Goal: Communication & Community: Answer question/provide support

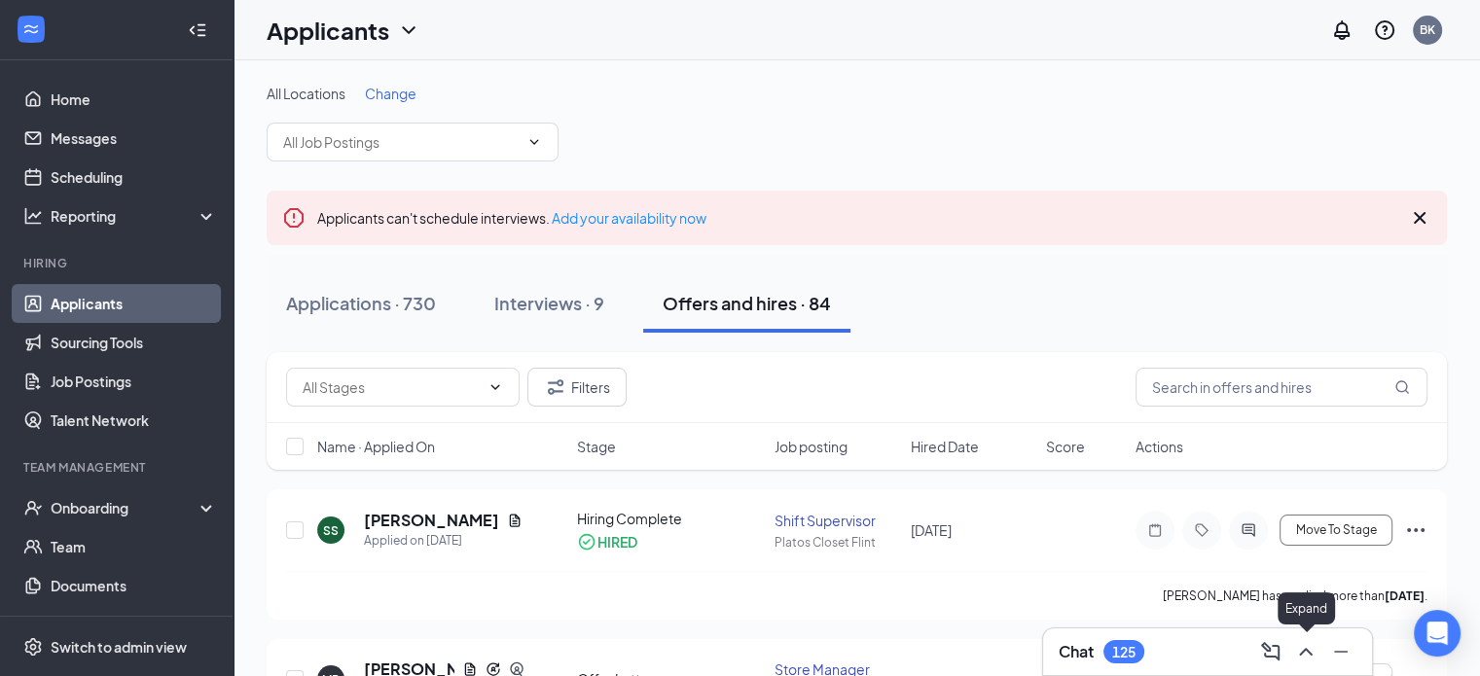
click at [1304, 655] on icon "ChevronUp" at bounding box center [1305, 651] width 23 height 23
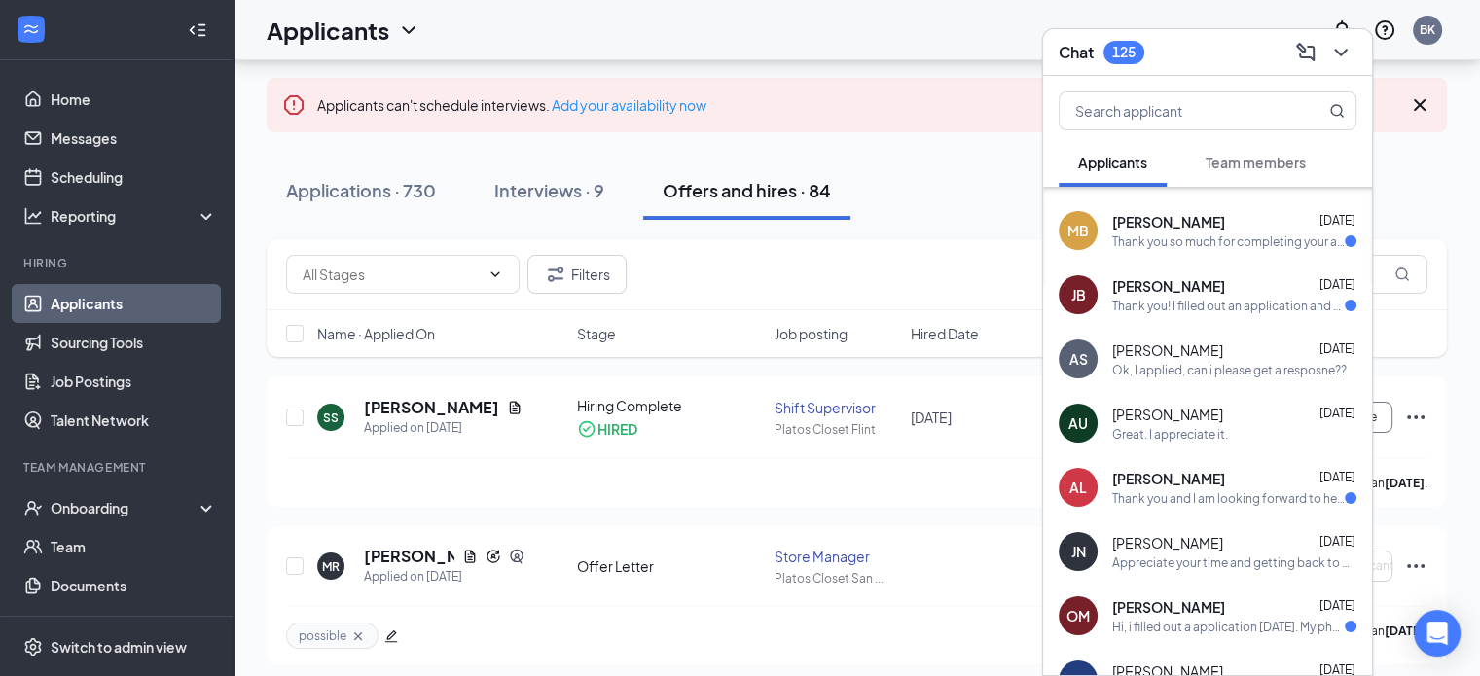
scroll to position [3652, 0]
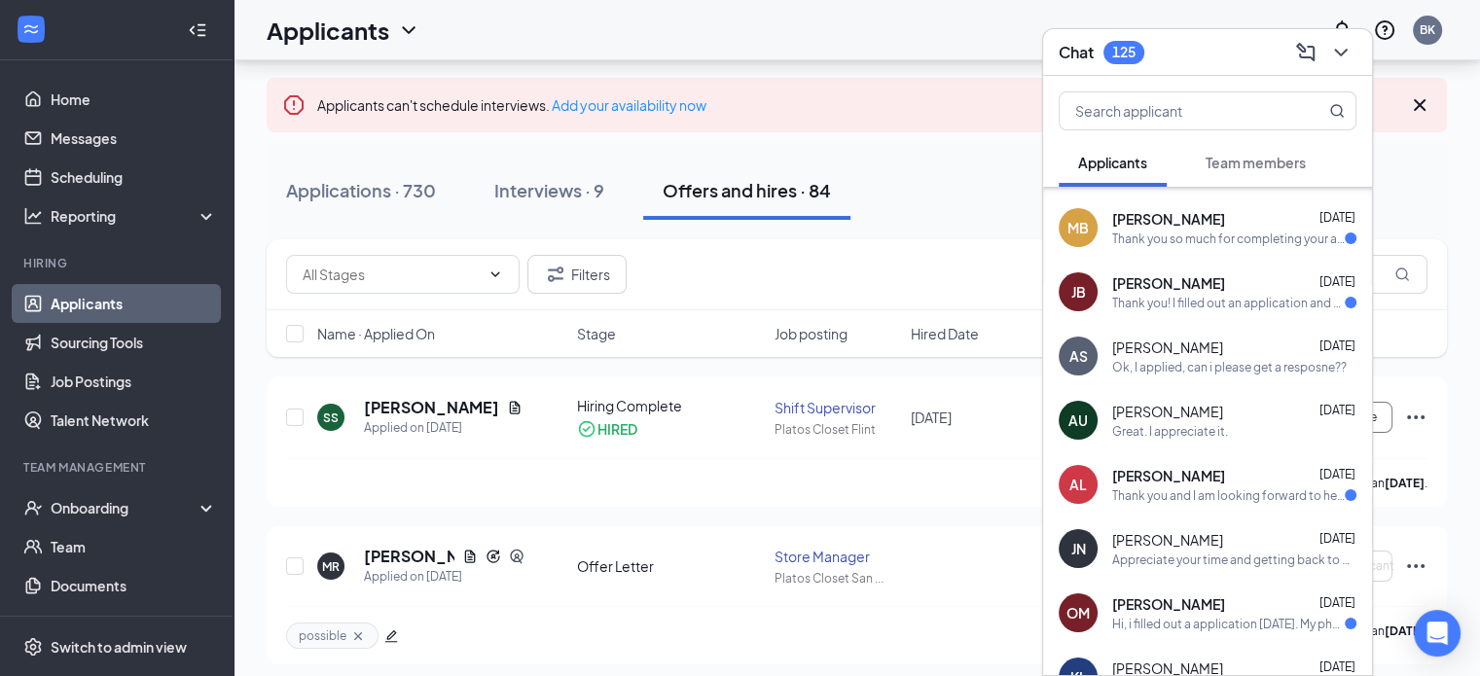
click at [1183, 426] on div "Great. I appreciate it." at bounding box center [1170, 431] width 116 height 17
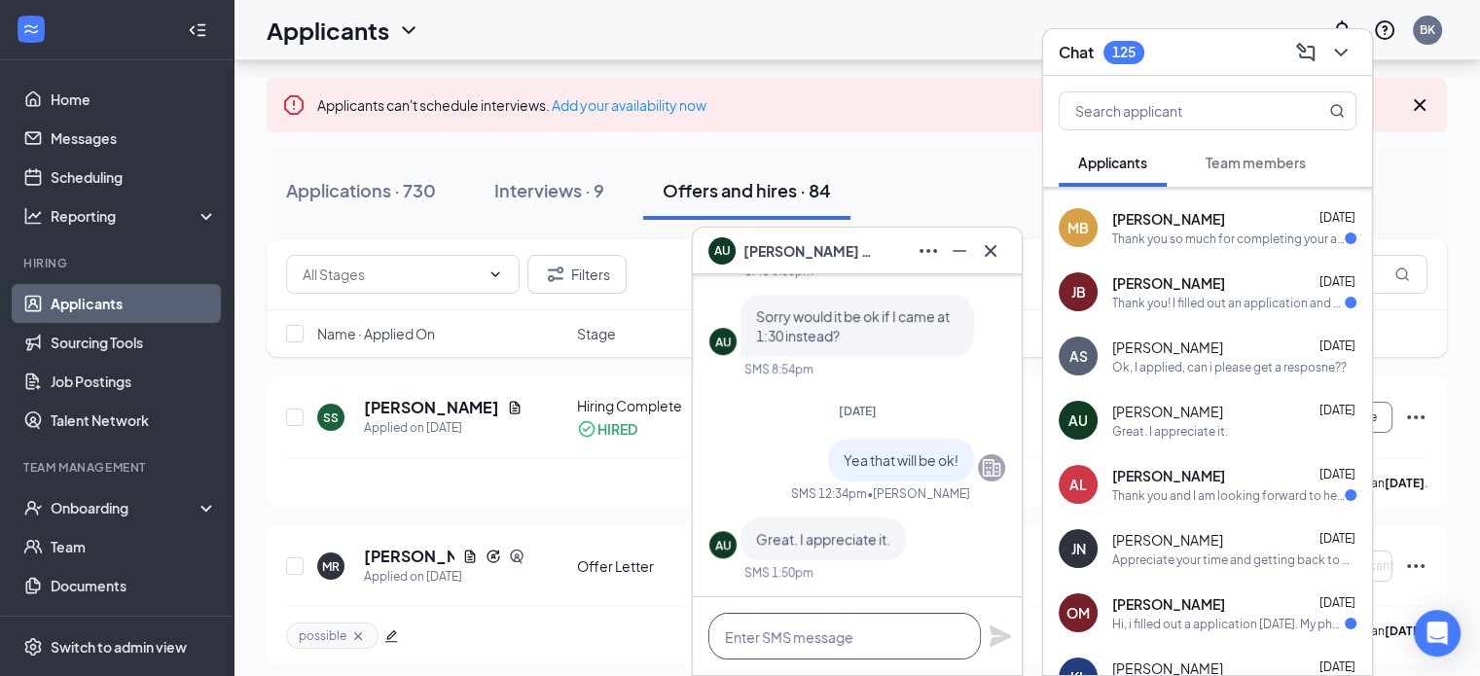
click at [832, 629] on textarea at bounding box center [844, 636] width 272 height 47
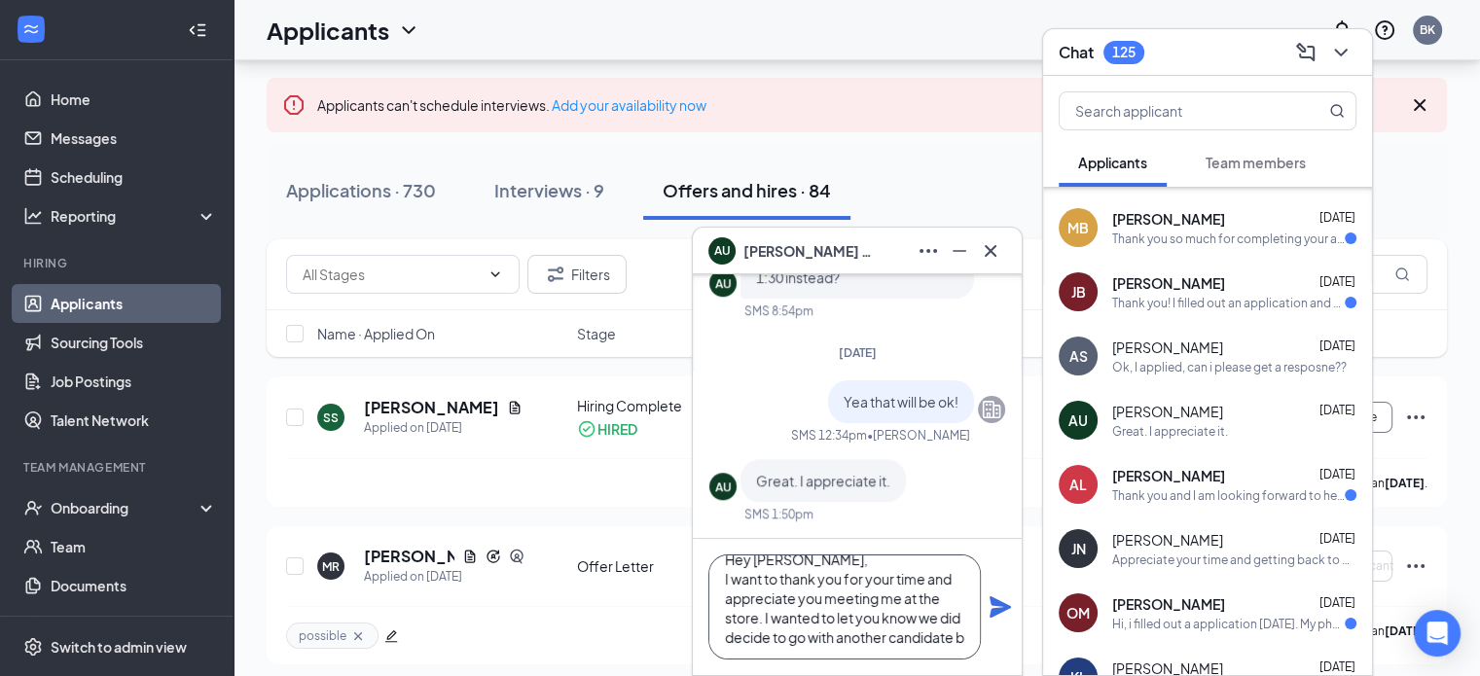
scroll to position [39, 0]
type textarea "Hey [PERSON_NAME], I want to thank you for your time and appreciate you meeting…"
click at [992, 608] on icon "Plane" at bounding box center [999, 606] width 23 height 23
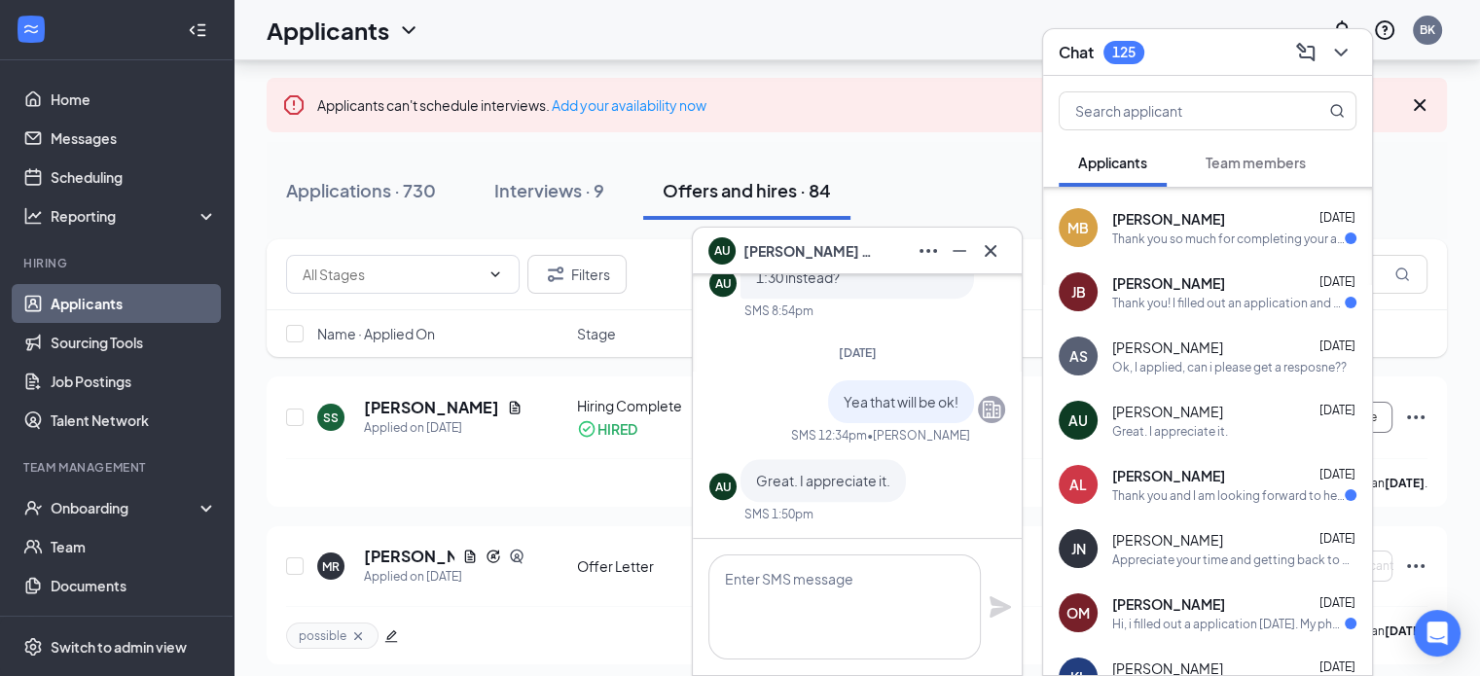
scroll to position [0, 0]
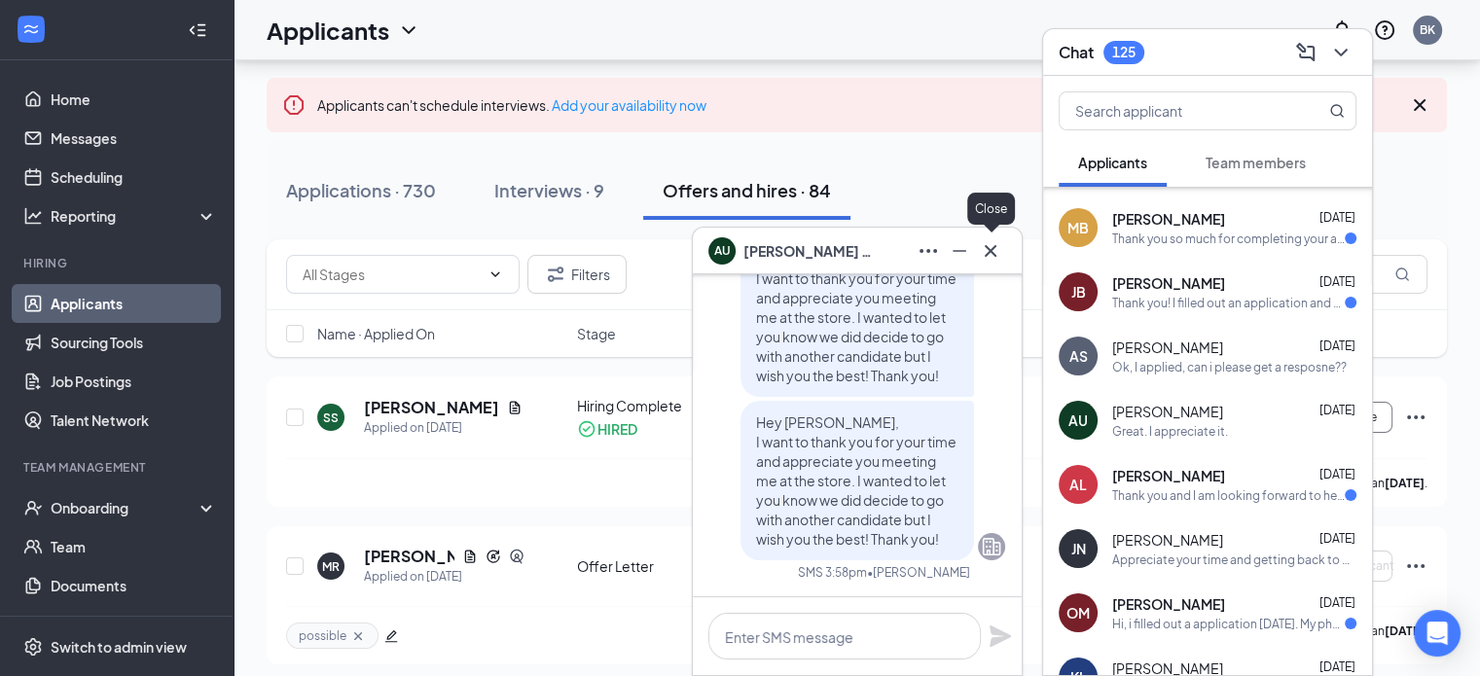
click at [998, 248] on icon "Cross" at bounding box center [990, 250] width 23 height 23
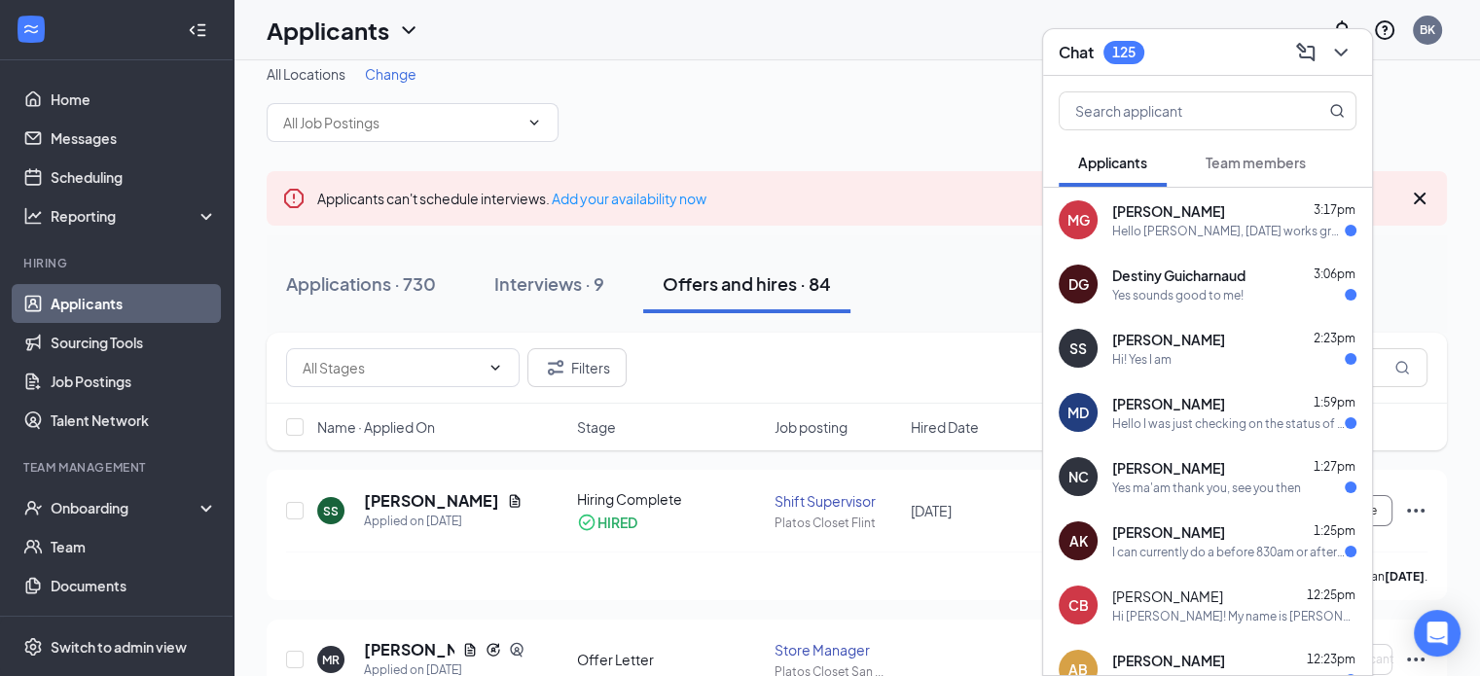
scroll to position [10, 0]
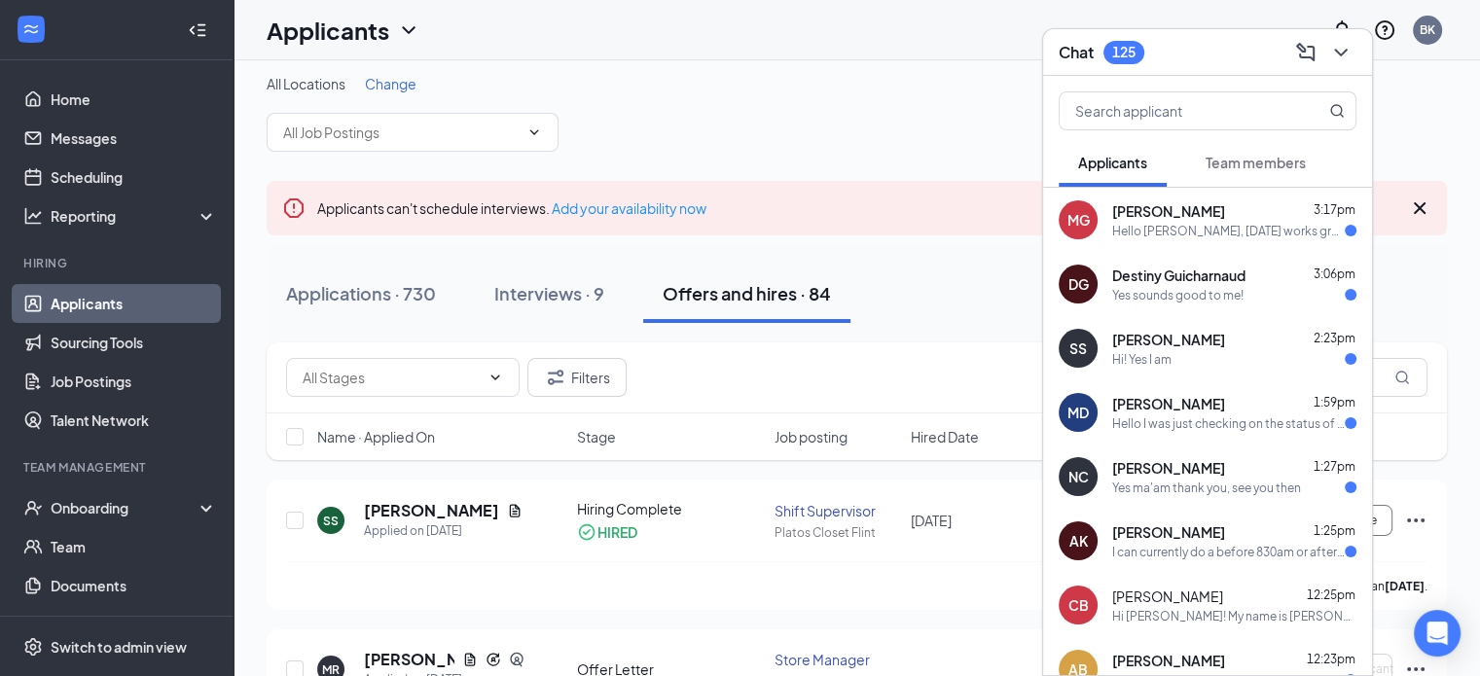
click at [1144, 330] on span "[PERSON_NAME]" at bounding box center [1168, 339] width 113 height 19
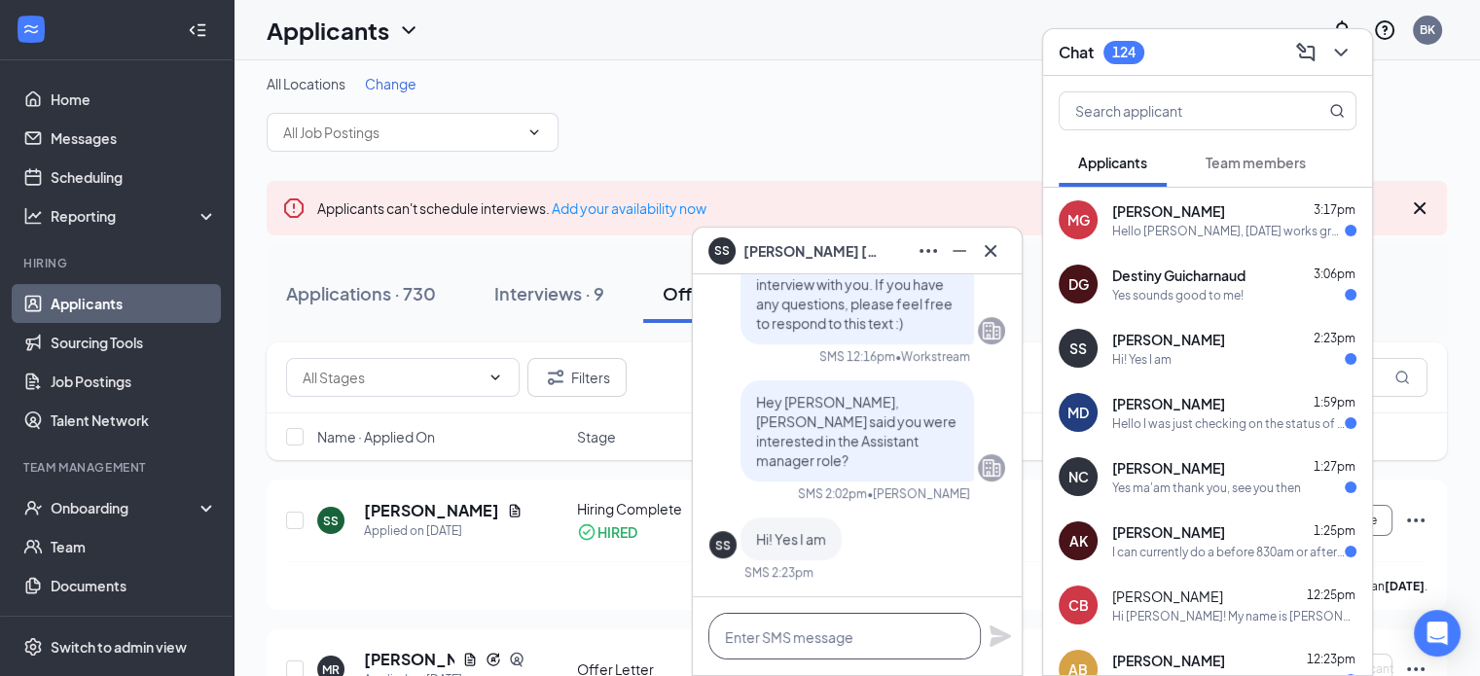
click at [785, 641] on textarea at bounding box center [844, 636] width 272 height 47
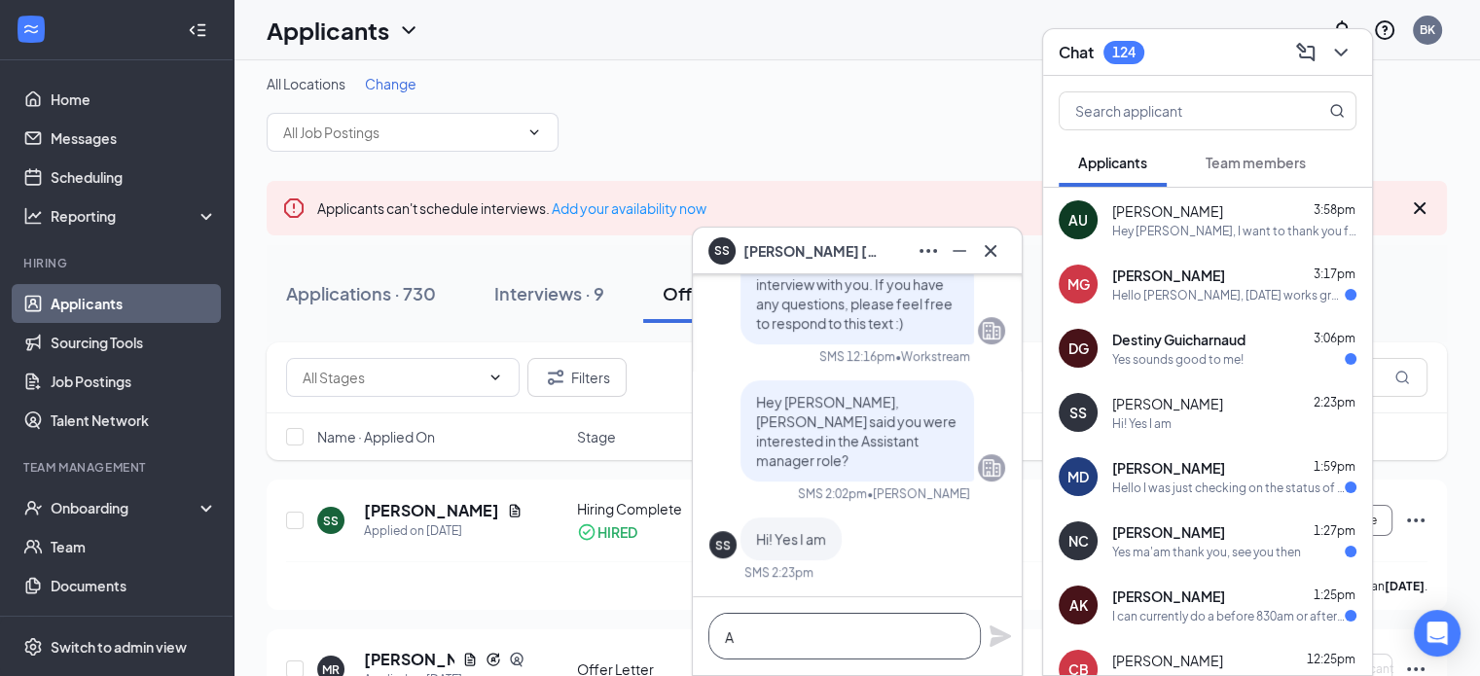
scroll to position [0, 0]
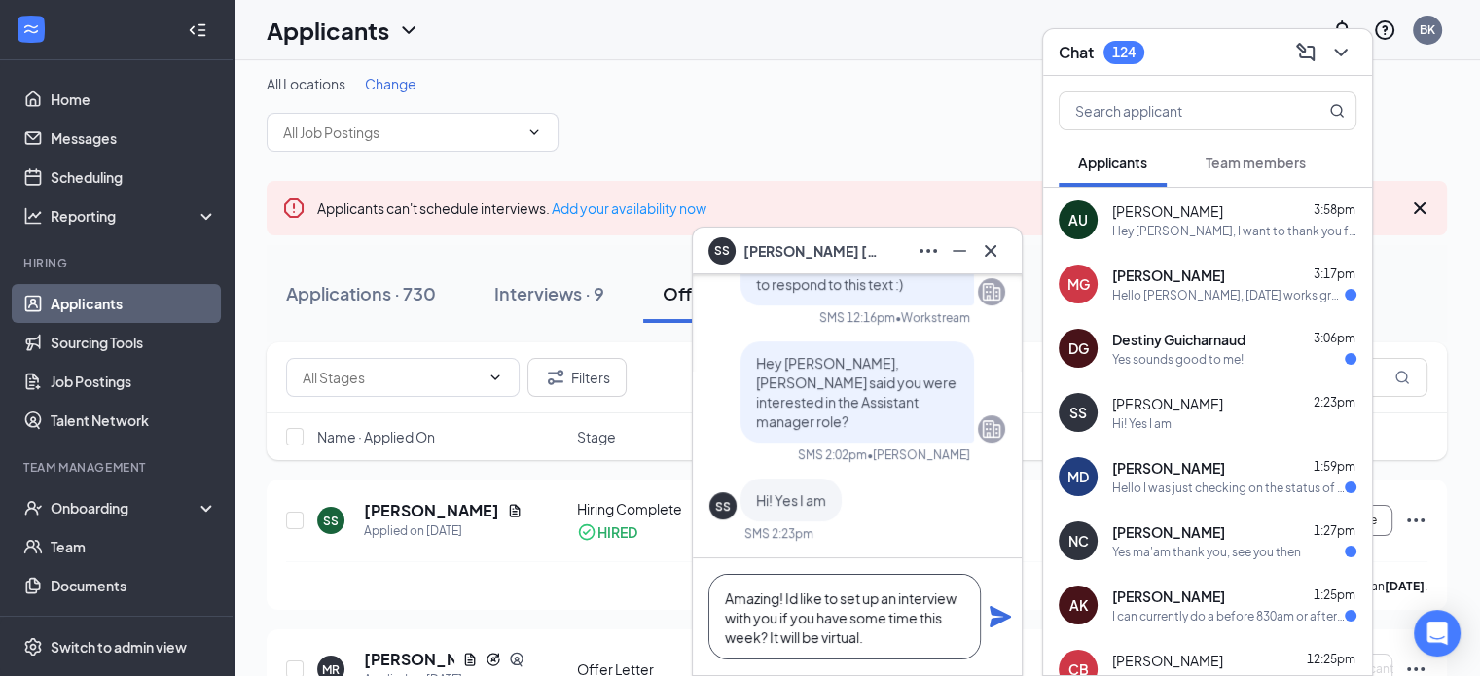
type textarea "Amazing! Id like to set up an interview with you if you have some time this wee…"
click at [997, 626] on icon "Plane" at bounding box center [999, 616] width 23 height 23
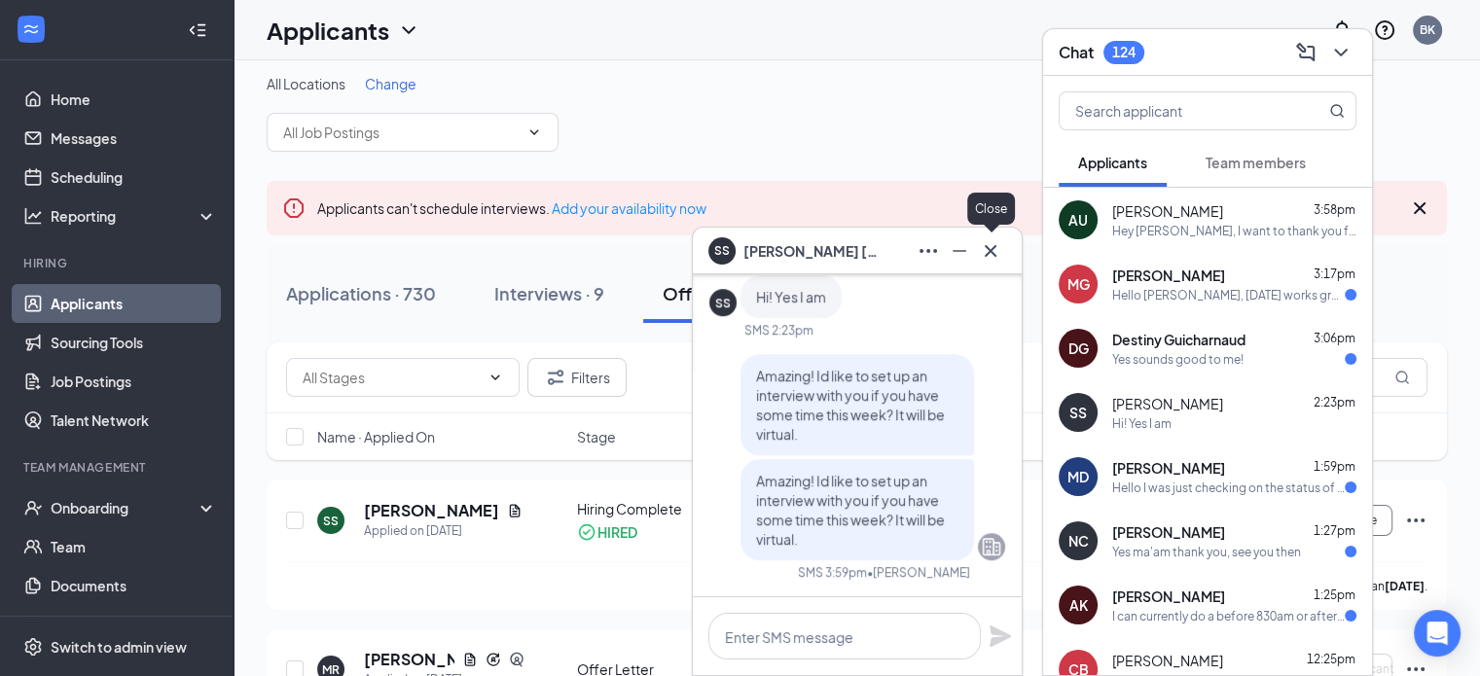
click at [992, 250] on icon "Cross" at bounding box center [990, 250] width 23 height 23
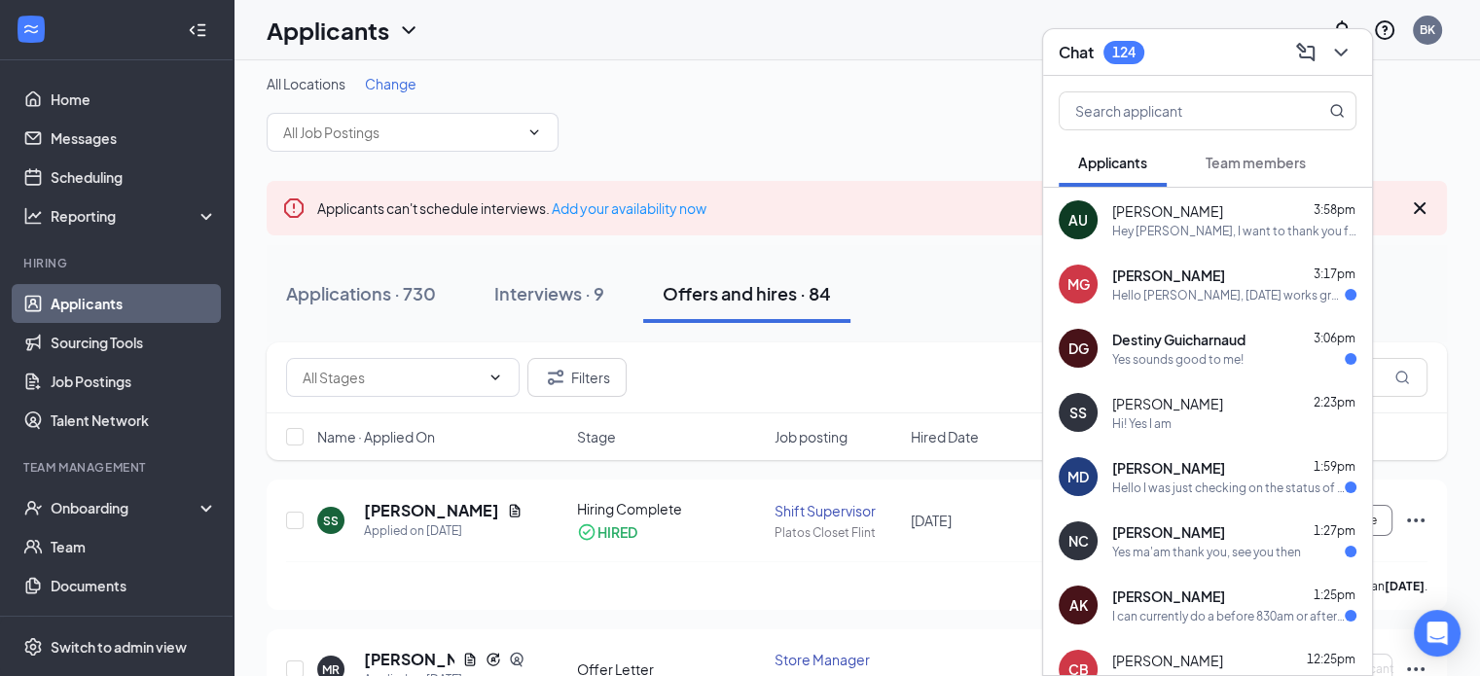
click at [1227, 161] on span "Team members" at bounding box center [1255, 163] width 100 height 18
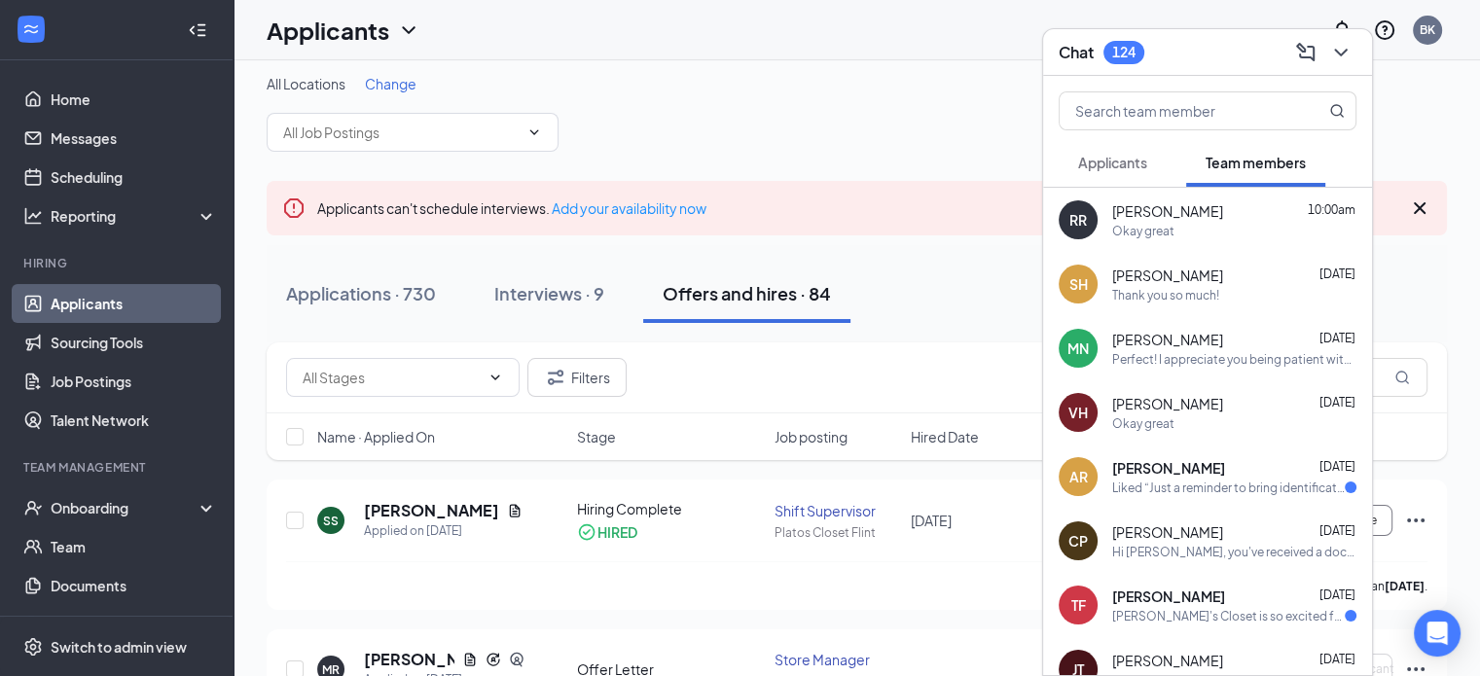
click at [1094, 160] on span "Applicants" at bounding box center [1112, 163] width 69 height 18
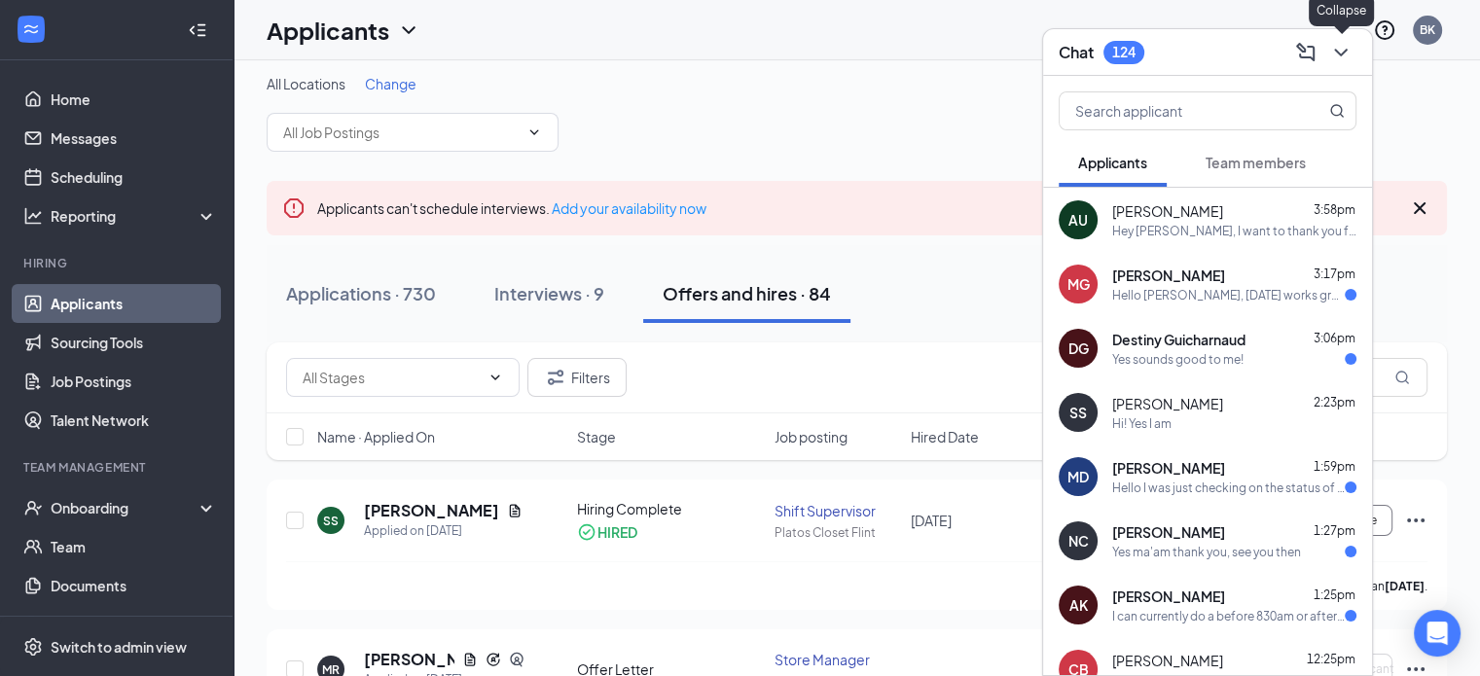
click at [1340, 55] on icon "ChevronDown" at bounding box center [1340, 53] width 13 height 8
